Goal: Navigation & Orientation: Go to known website

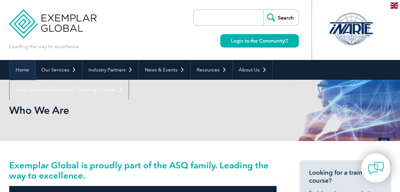
click at [22, 72] on link "Home" at bounding box center [22, 70] width 25 height 20
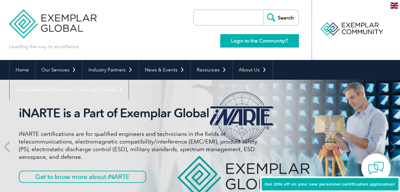
click at [249, 40] on link "Login to the Community" at bounding box center [259, 40] width 79 height 13
